Goal: Task Accomplishment & Management: Use online tool/utility

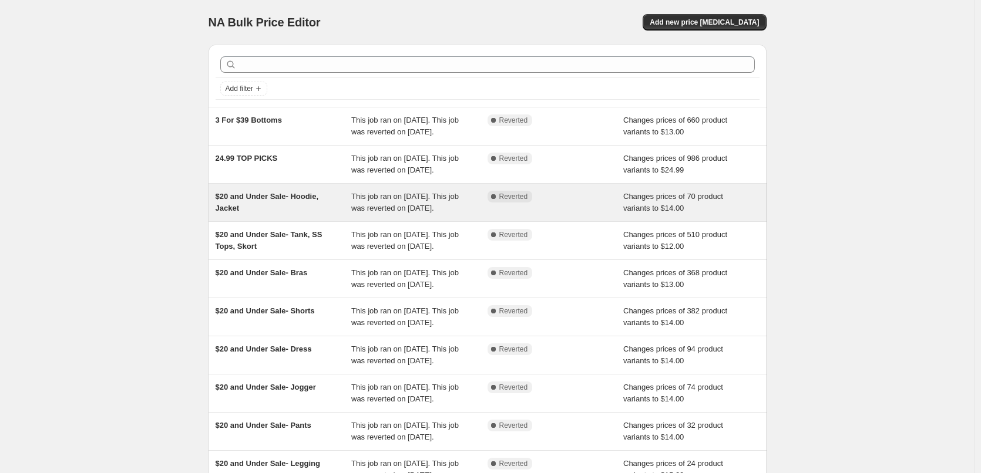
click at [277, 203] on div "$20 and Under Sale- Hoodie, Jacket" at bounding box center [284, 202] width 136 height 23
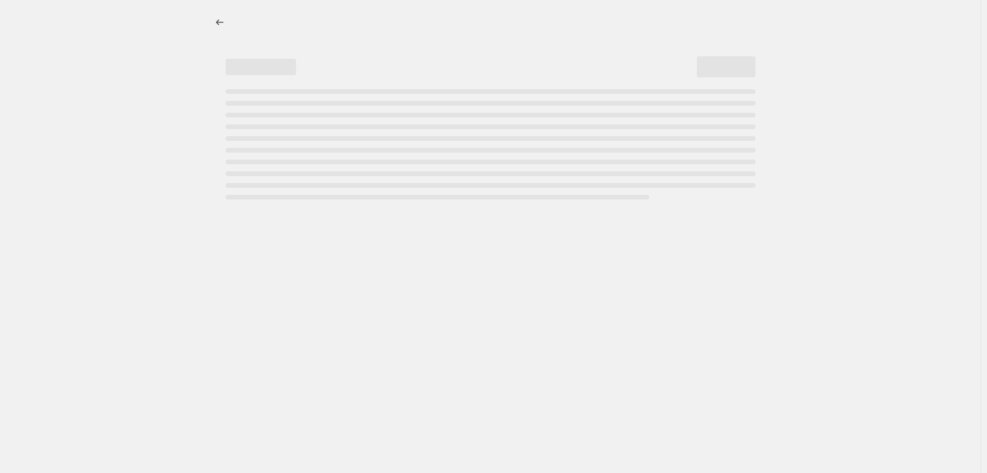
select select "no_change"
select select "tag"
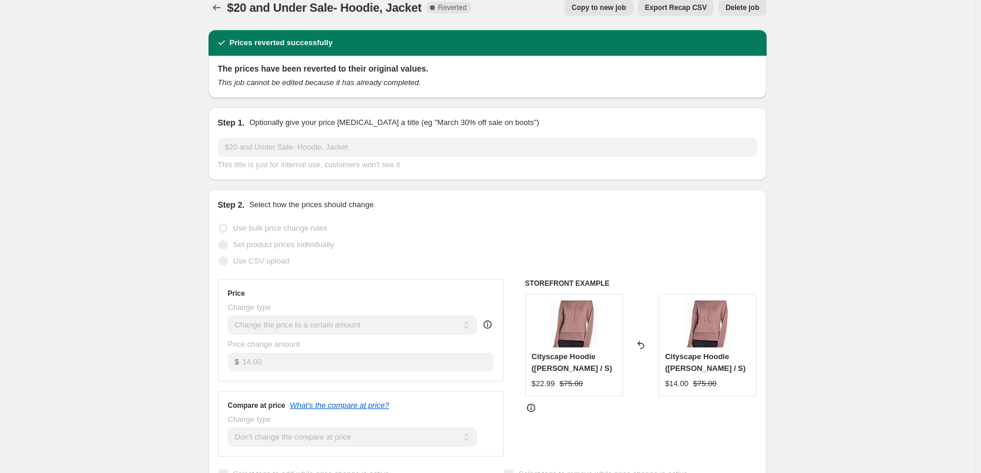
scroll to position [4, 0]
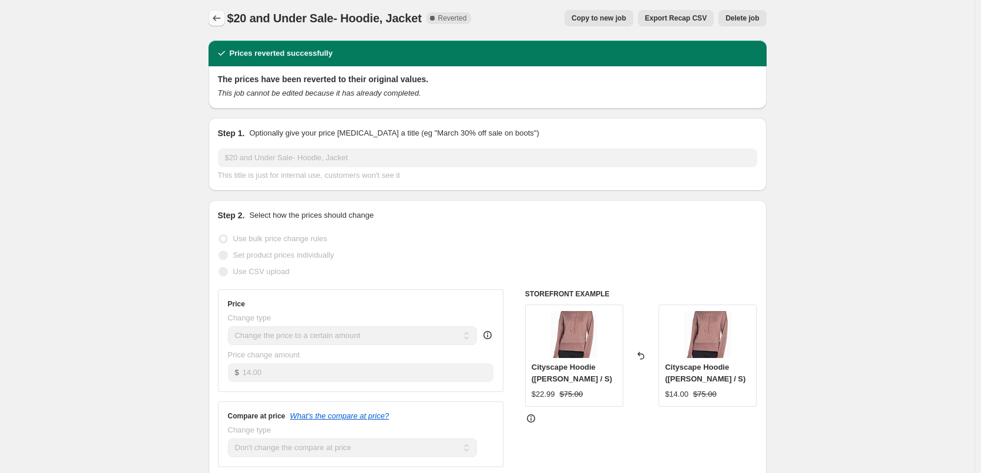
click at [213, 18] on button "Price change jobs" at bounding box center [217, 18] width 16 height 16
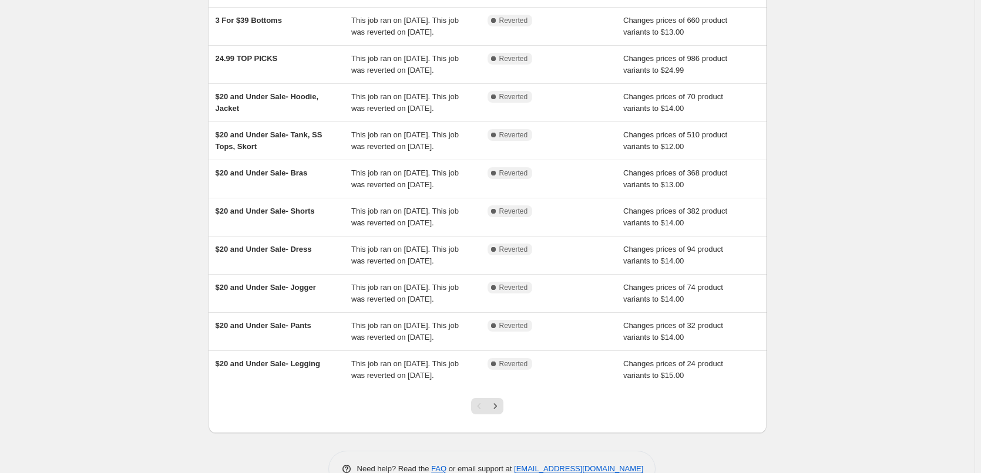
scroll to position [117, 0]
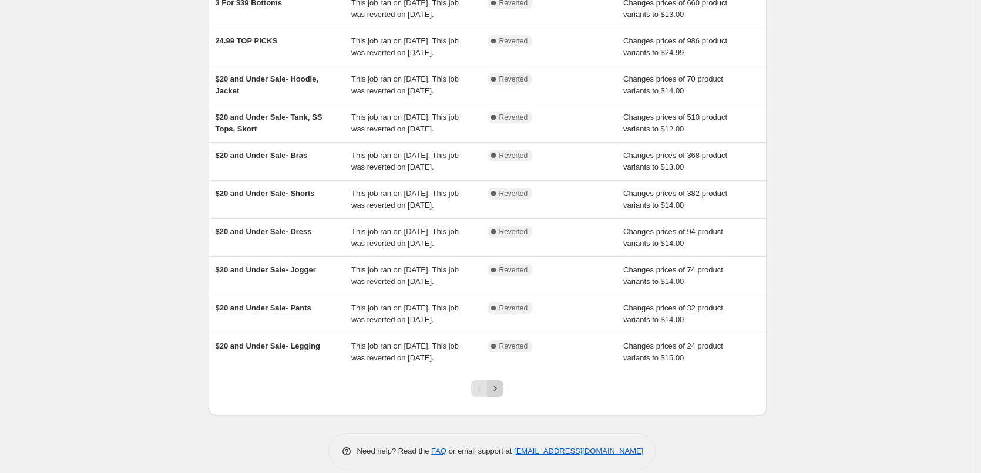
click at [501, 386] on icon "Next" at bounding box center [495, 389] width 12 height 12
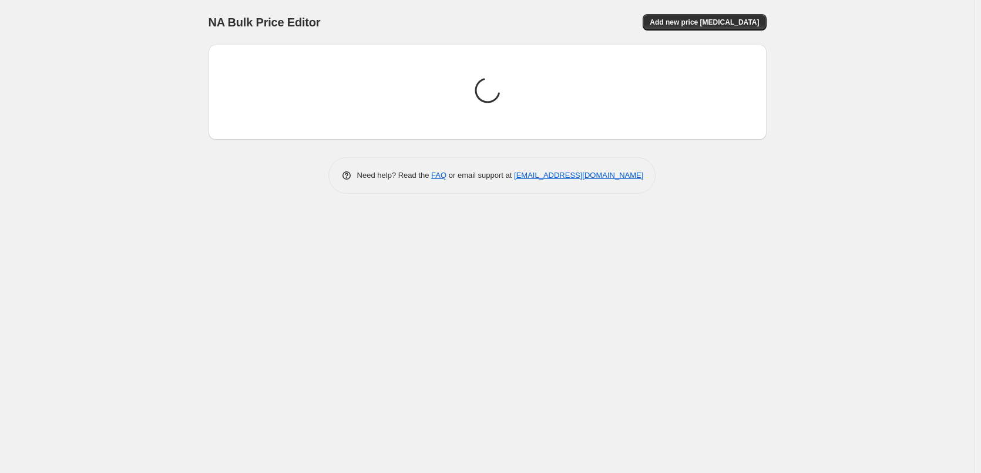
scroll to position [0, 0]
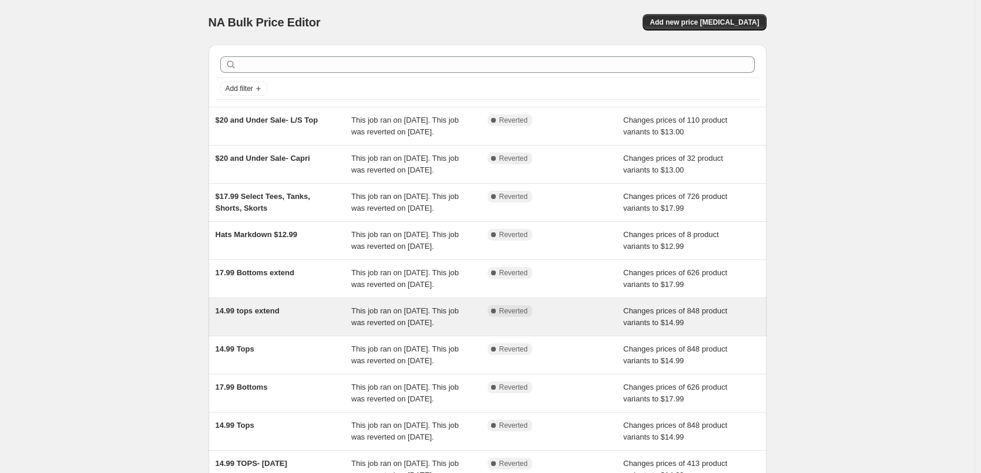
click at [249, 315] on span "14.99 tops extend" at bounding box center [248, 311] width 64 height 9
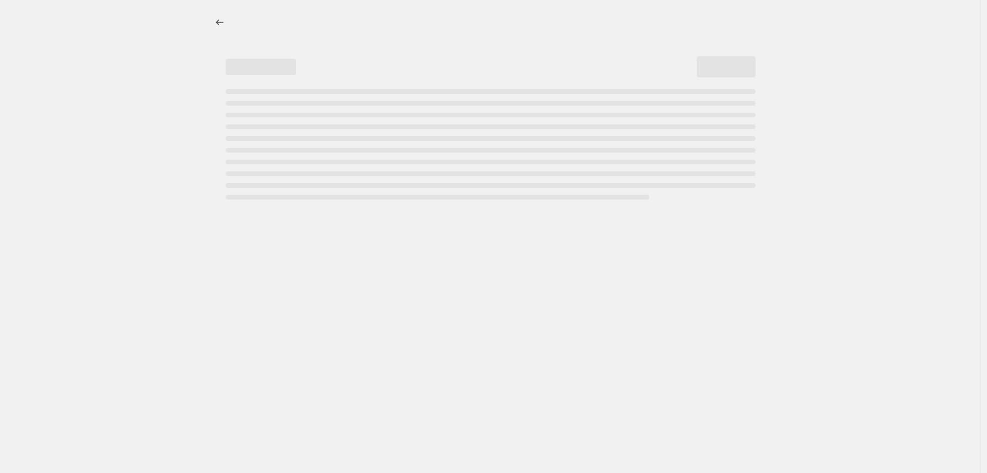
select select "no_change"
select select "tag"
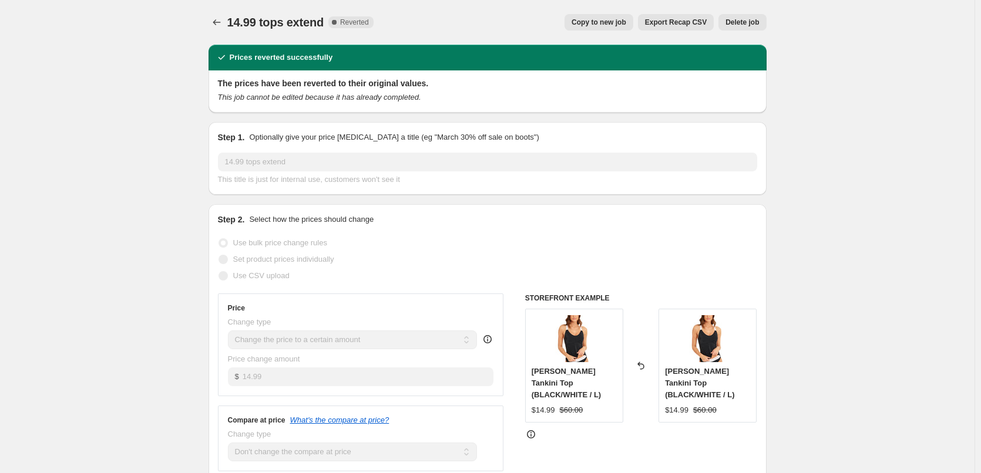
click at [490, 339] on icon at bounding box center [488, 340] width 12 height 12
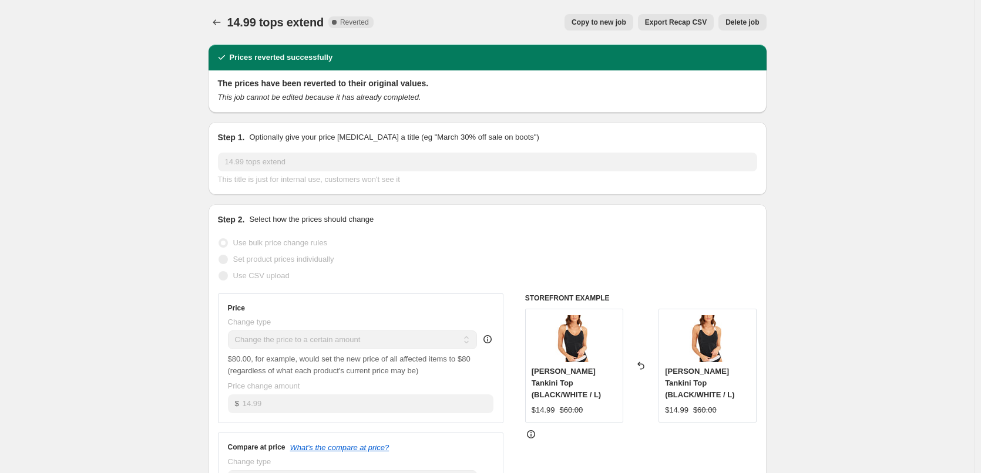
click at [490, 339] on icon at bounding box center [488, 340] width 12 height 12
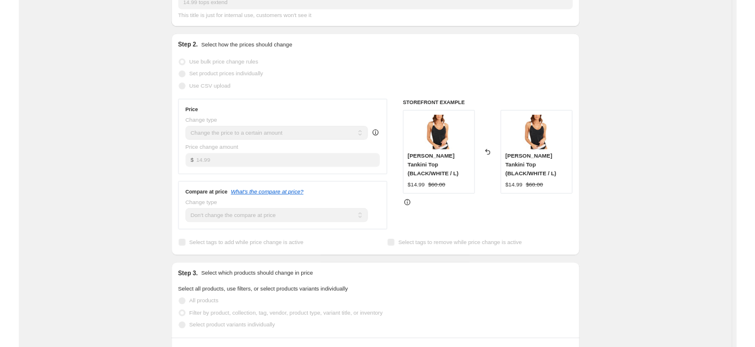
scroll to position [176, 0]
